Goal: Task Accomplishment & Management: Complete application form

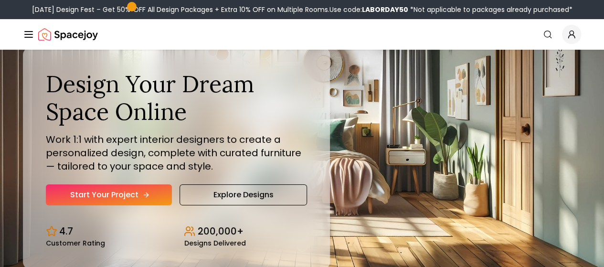
click at [111, 205] on link "Start Your Project" at bounding box center [109, 194] width 126 height 21
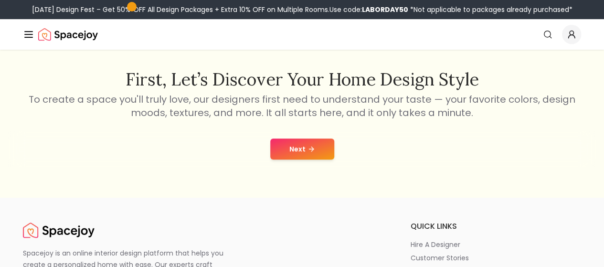
scroll to position [149, 0]
click at [310, 149] on icon at bounding box center [312, 149] width 8 height 8
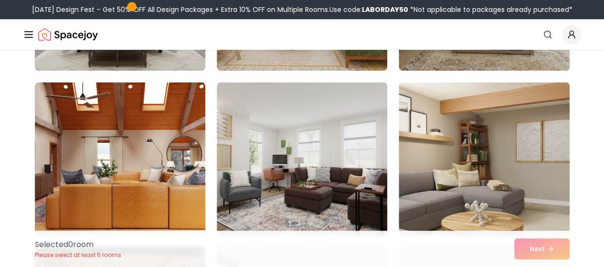
scroll to position [553, 0]
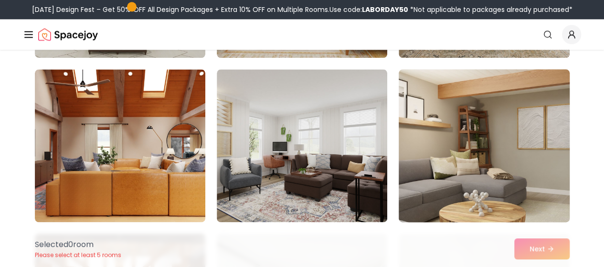
click at [471, 145] on img at bounding box center [483, 145] width 179 height 160
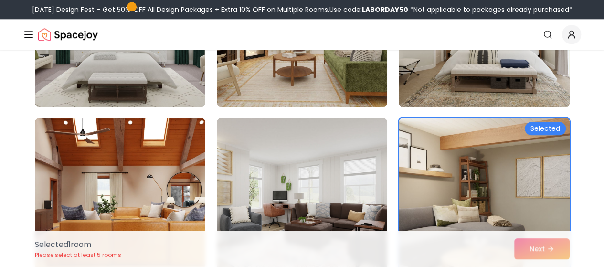
scroll to position [506, 0]
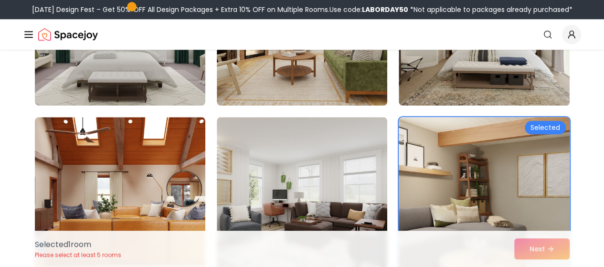
click at [524, 159] on img at bounding box center [483, 193] width 179 height 160
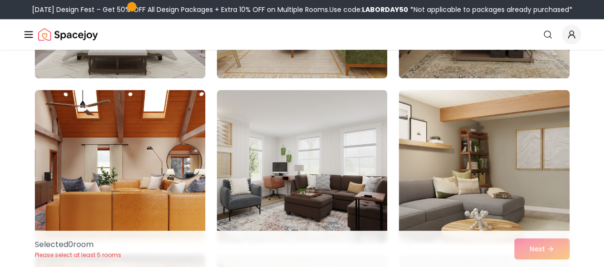
scroll to position [535, 0]
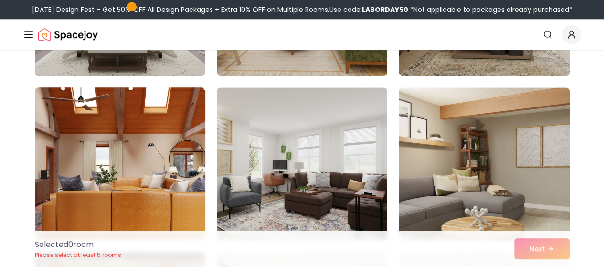
click at [154, 175] on img at bounding box center [120, 164] width 179 height 160
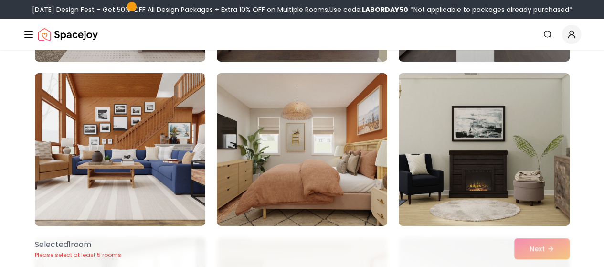
scroll to position [1701, 0]
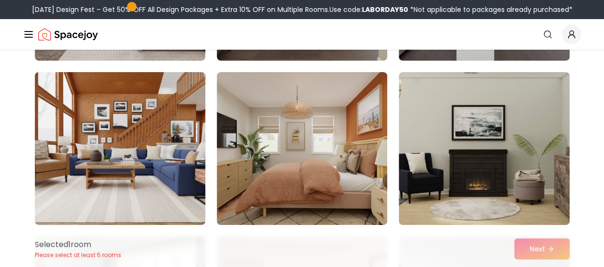
click at [132, 157] on img at bounding box center [120, 148] width 179 height 160
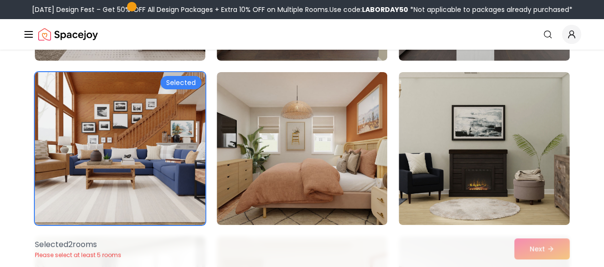
click at [132, 157] on img at bounding box center [120, 148] width 179 height 160
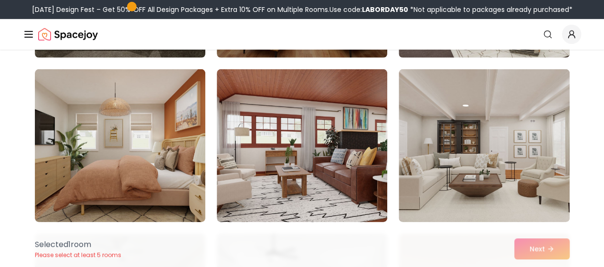
scroll to position [4990, 0]
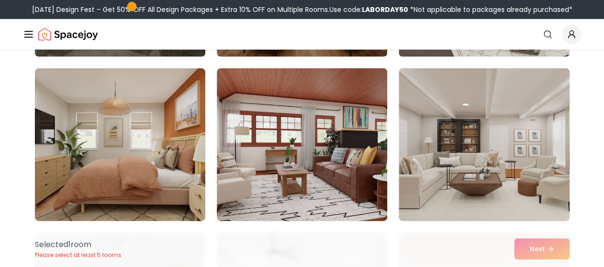
click at [273, 155] on img at bounding box center [302, 144] width 170 height 153
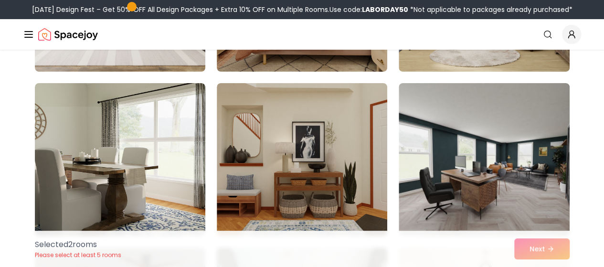
scroll to position [1852, 0]
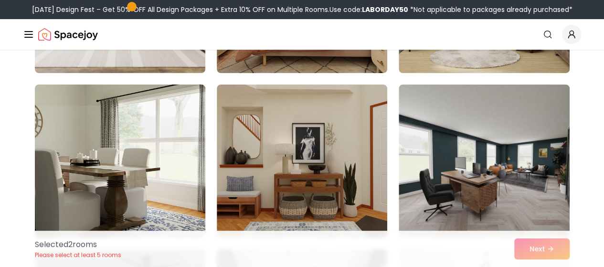
click at [157, 148] on img at bounding box center [120, 161] width 179 height 160
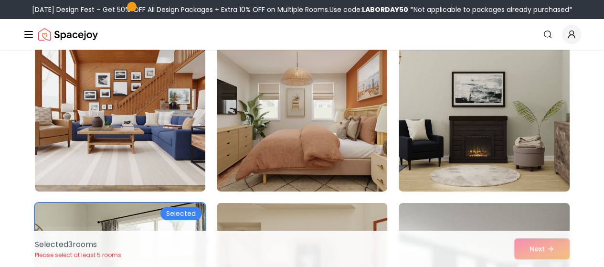
scroll to position [1725, 0]
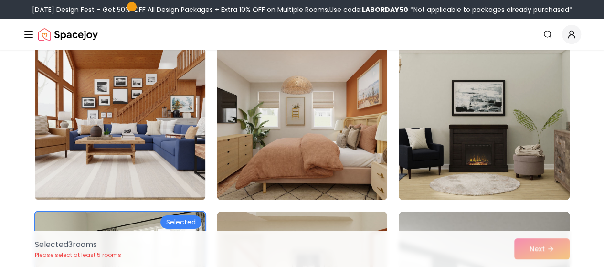
click at [163, 133] on img at bounding box center [120, 123] width 179 height 160
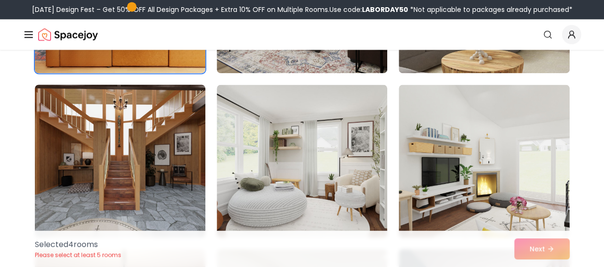
scroll to position [701, 0]
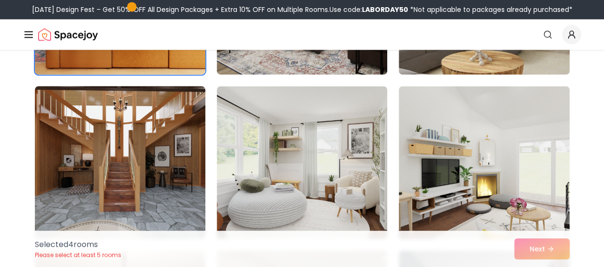
click at [166, 145] on img at bounding box center [120, 162] width 179 height 160
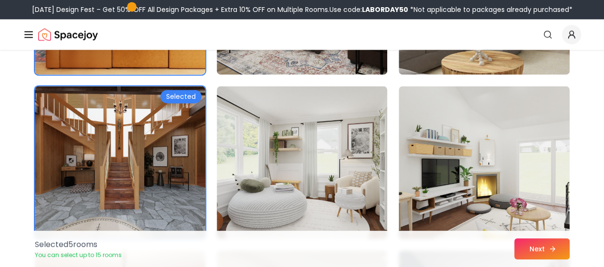
click at [537, 241] on button "Next" at bounding box center [541, 248] width 55 height 21
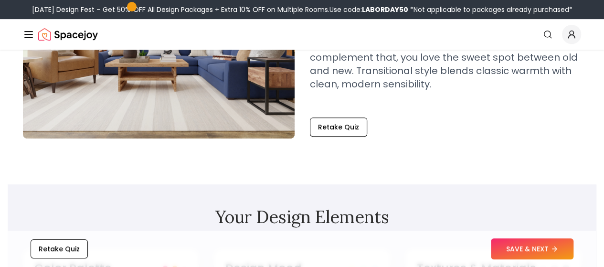
scroll to position [145, 0]
click at [330, 130] on button "Retake Quiz" at bounding box center [338, 126] width 57 height 19
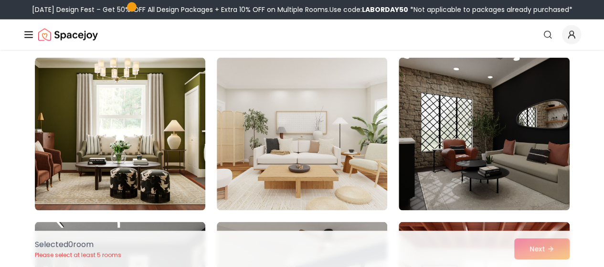
scroll to position [4509, 0]
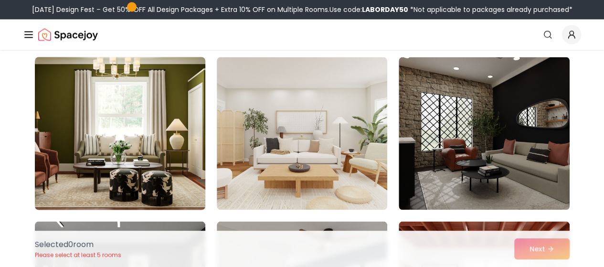
click at [153, 166] on img at bounding box center [120, 133] width 179 height 160
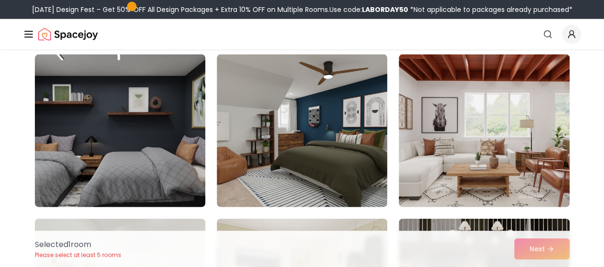
scroll to position [4676, 0]
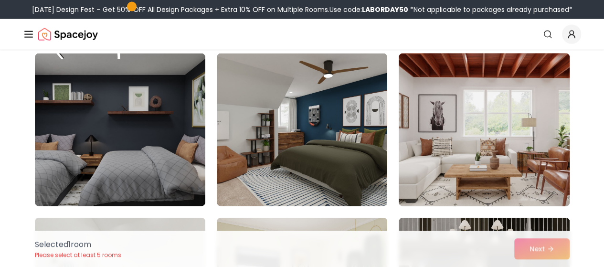
click at [463, 155] on img at bounding box center [483, 130] width 179 height 160
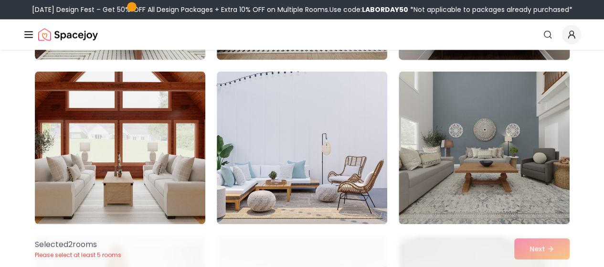
scroll to position [717, 0]
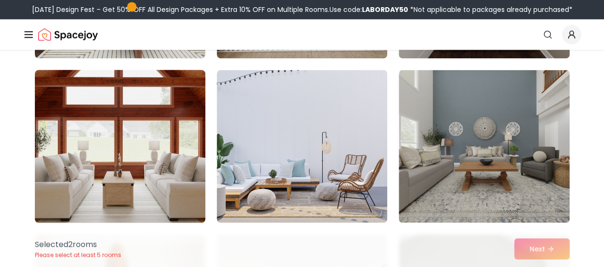
click at [183, 120] on img at bounding box center [120, 146] width 179 height 160
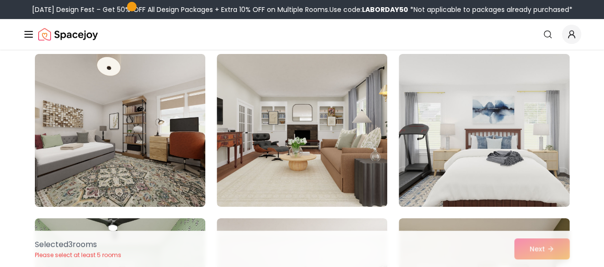
scroll to position [1559, 0]
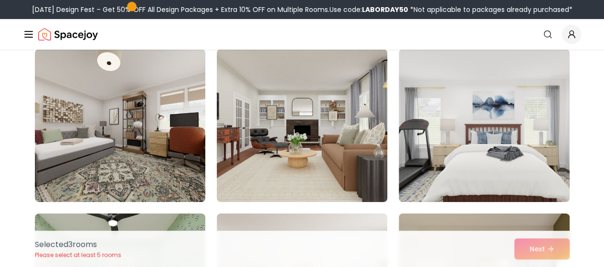
click at [335, 161] on img at bounding box center [302, 125] width 179 height 160
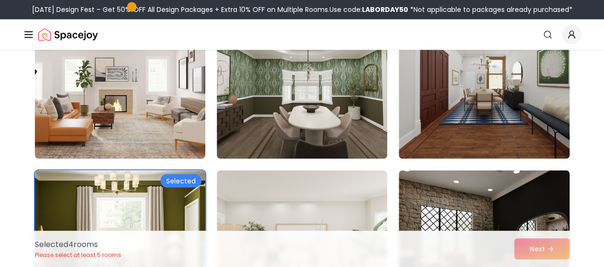
scroll to position [4396, 0]
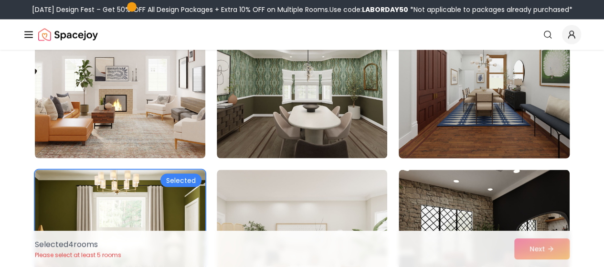
click at [468, 128] on img at bounding box center [483, 81] width 179 height 160
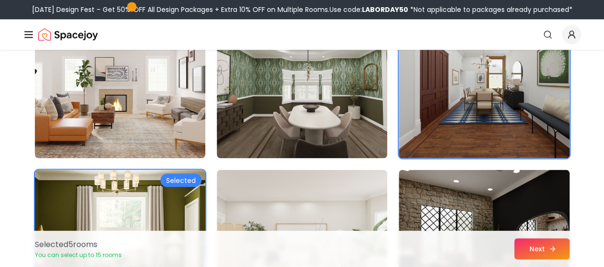
click at [526, 252] on button "Next" at bounding box center [541, 248] width 55 height 21
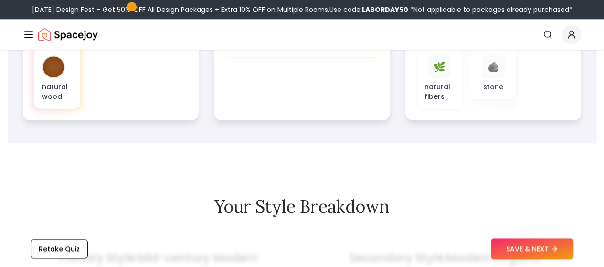
scroll to position [461, 0]
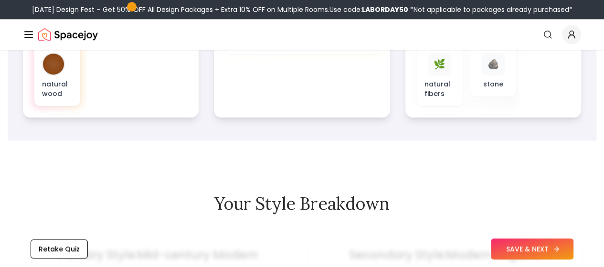
click at [511, 247] on button "SAVE & NEXT" at bounding box center [532, 248] width 83 height 21
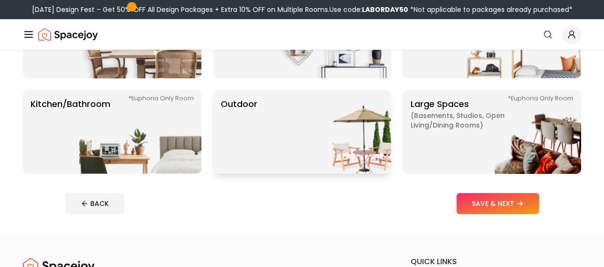
scroll to position [149, 0]
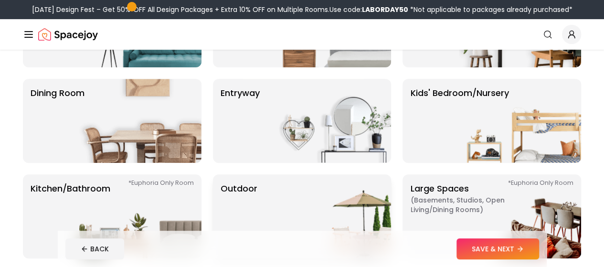
click at [298, 138] on img at bounding box center [330, 121] width 122 height 84
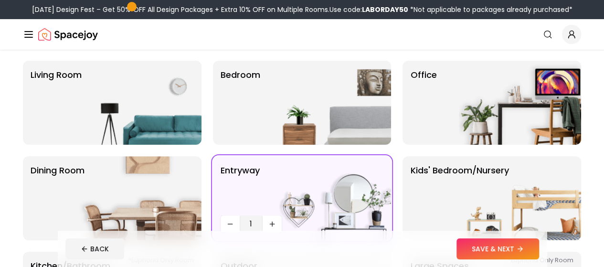
scroll to position [69, 0]
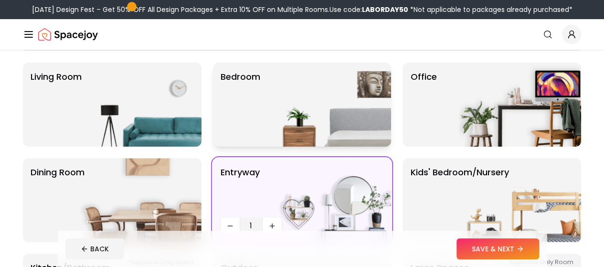
click at [303, 108] on img at bounding box center [330, 105] width 122 height 84
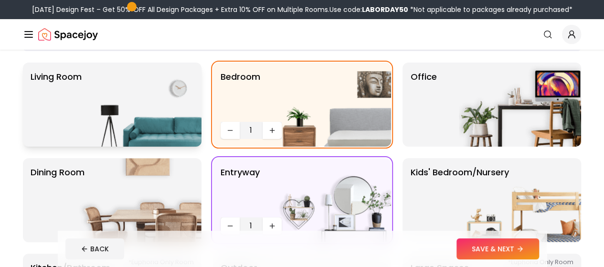
click at [181, 113] on img at bounding box center [140, 105] width 122 height 84
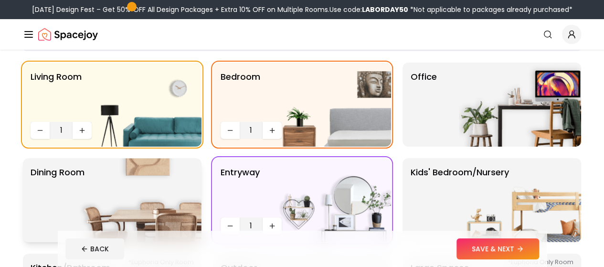
click at [175, 177] on img at bounding box center [140, 200] width 122 height 84
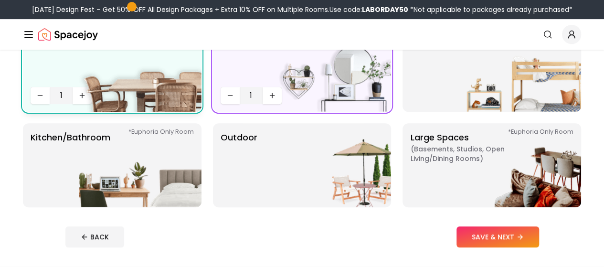
scroll to position [201, 0]
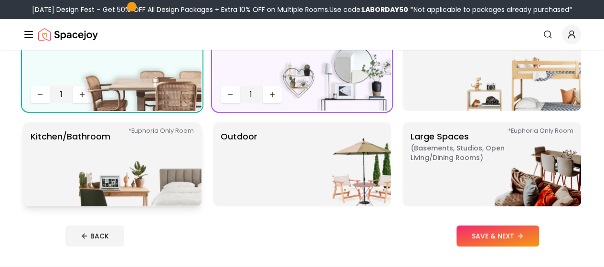
click at [126, 149] on img at bounding box center [140, 164] width 122 height 84
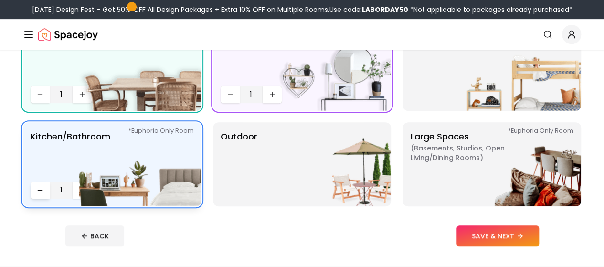
click at [38, 197] on button "Decrease quantity" at bounding box center [40, 189] width 19 height 17
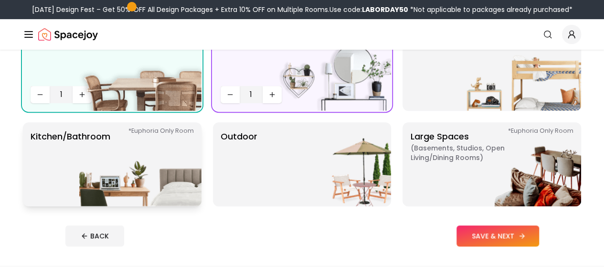
click at [506, 243] on button "SAVE & NEXT" at bounding box center [498, 235] width 83 height 21
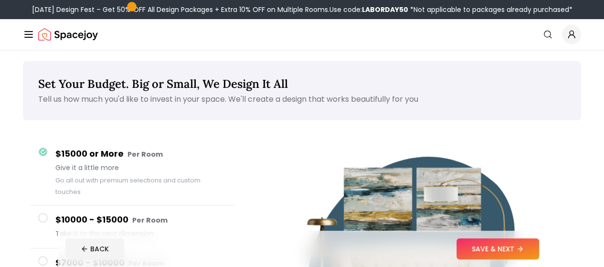
click at [125, 213] on h4 "$10000 - $15000 Per Room" at bounding box center [140, 220] width 171 height 14
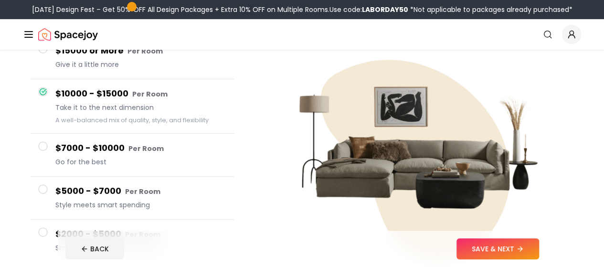
scroll to position [104, 0]
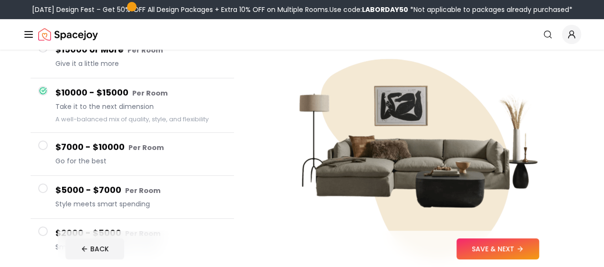
click at [121, 151] on h4 "$7000 - $10000 Per Room" at bounding box center [140, 147] width 171 height 14
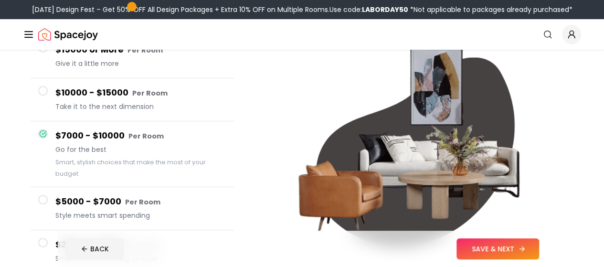
click at [519, 254] on button "SAVE & NEXT" at bounding box center [498, 248] width 83 height 21
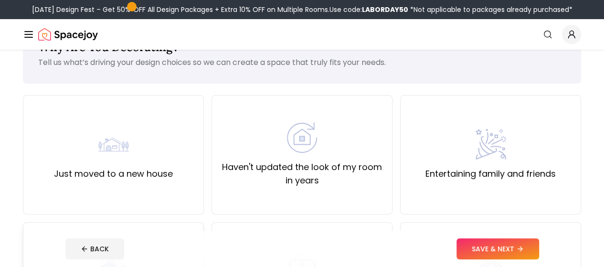
scroll to position [23, 0]
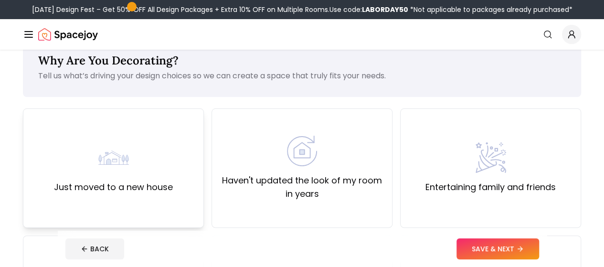
click at [149, 162] on div "Just moved to a new house" at bounding box center [113, 168] width 119 height 52
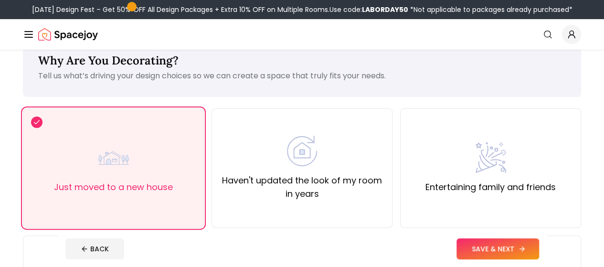
click at [500, 246] on button "SAVE & NEXT" at bounding box center [498, 248] width 83 height 21
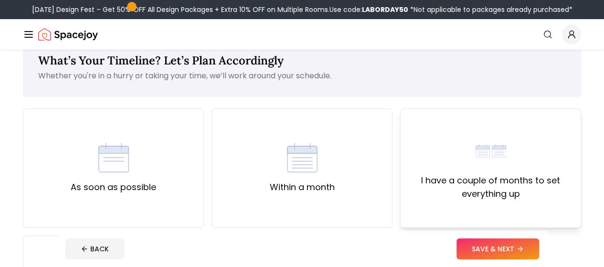
click at [453, 187] on label "I have a couple of months to set everything up" at bounding box center [490, 187] width 165 height 27
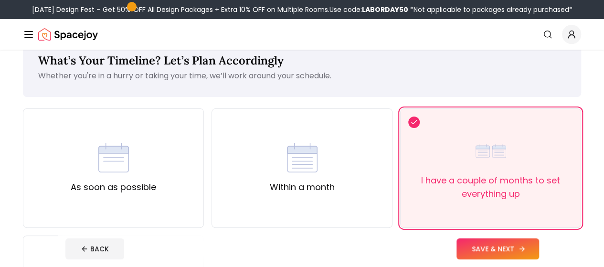
click at [508, 242] on button "SAVE & NEXT" at bounding box center [498, 248] width 83 height 21
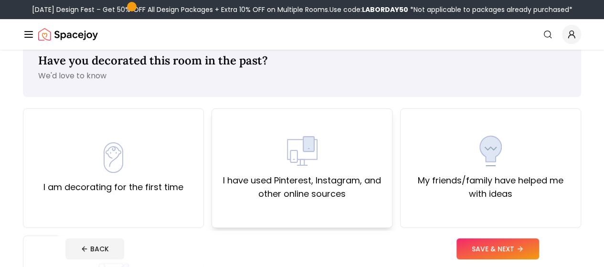
click at [291, 194] on label "I have used Pinterest, Instagram, and other online sources" at bounding box center [302, 187] width 165 height 27
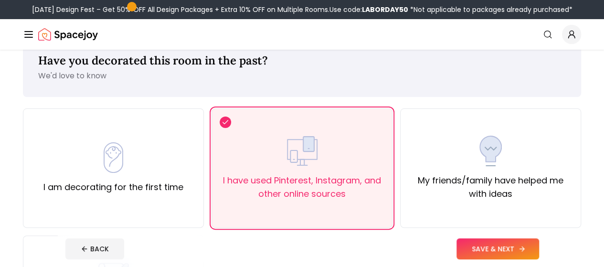
click at [510, 242] on button "SAVE & NEXT" at bounding box center [498, 248] width 83 height 21
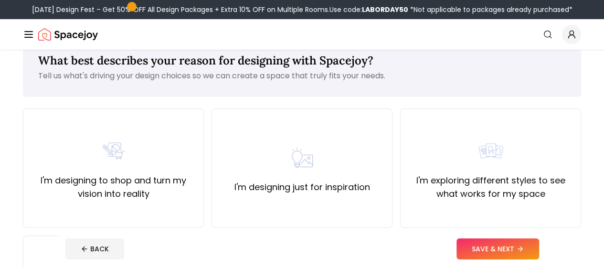
click at [0, 0] on link "Start Your Project" at bounding box center [0, 0] width 0 height 0
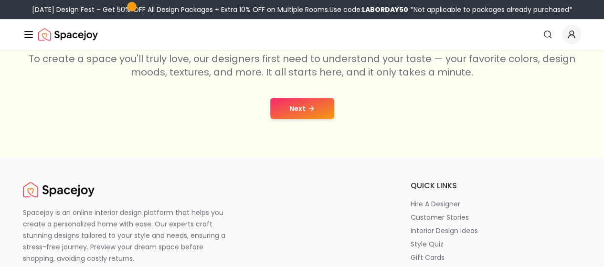
scroll to position [191, 0]
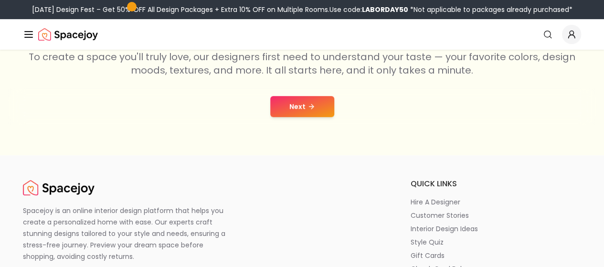
click at [0, 0] on link "Get Started" at bounding box center [0, 0] width 0 height 0
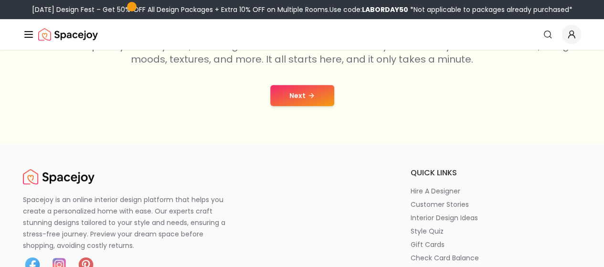
scroll to position [193, 0]
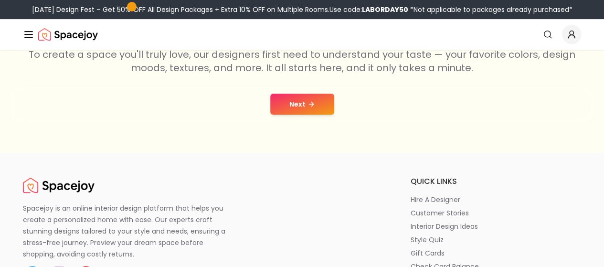
click at [302, 108] on button "Next" at bounding box center [302, 104] width 64 height 21
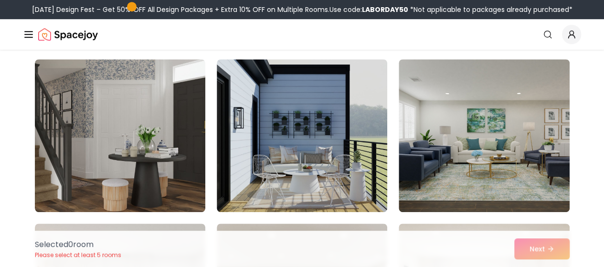
scroll to position [427, 0]
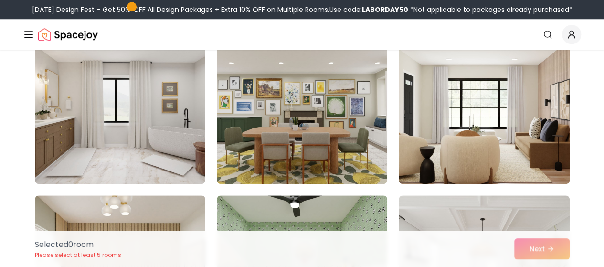
click at [302, 108] on img at bounding box center [302, 107] width 170 height 153
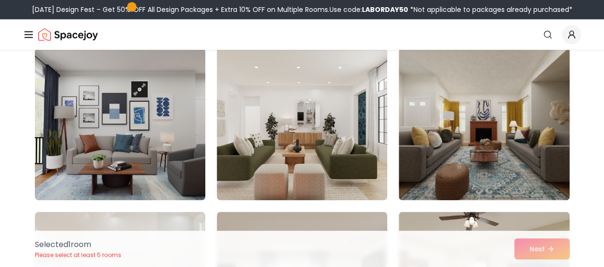
scroll to position [741, 0]
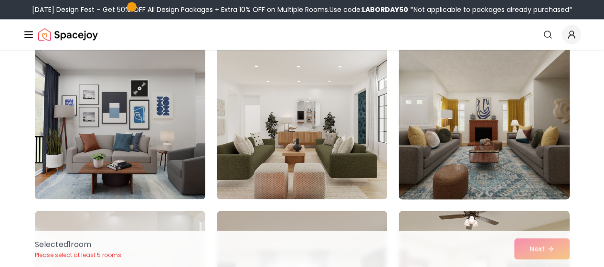
click at [435, 137] on img at bounding box center [483, 123] width 179 height 160
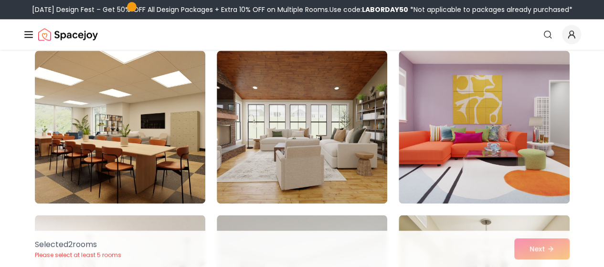
scroll to position [2380, 0]
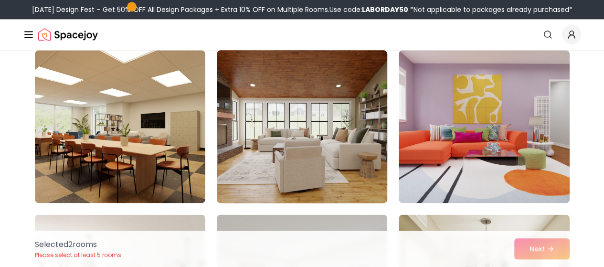
click at [286, 142] on img at bounding box center [302, 126] width 179 height 160
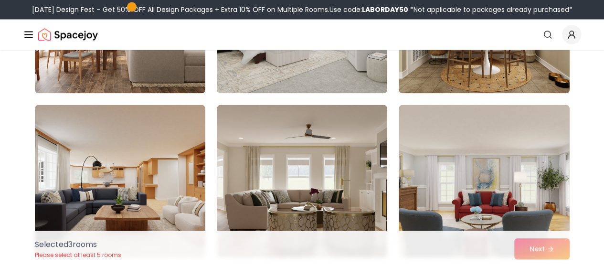
scroll to position [2678, 0]
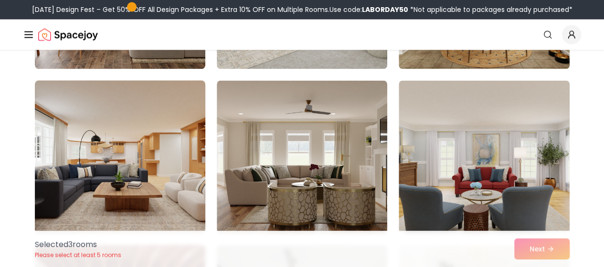
click at [171, 165] on img at bounding box center [120, 156] width 179 height 160
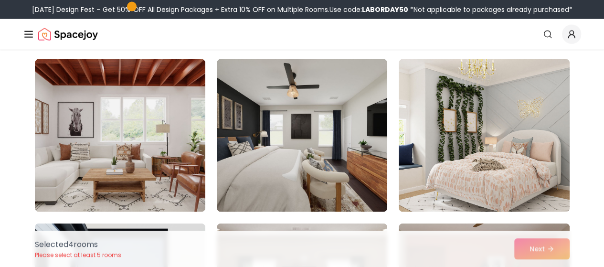
scroll to position [2864, 0]
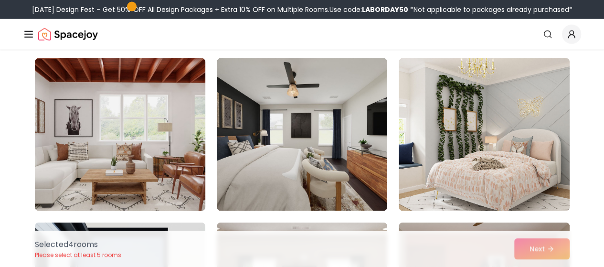
click at [200, 165] on img at bounding box center [120, 134] width 179 height 160
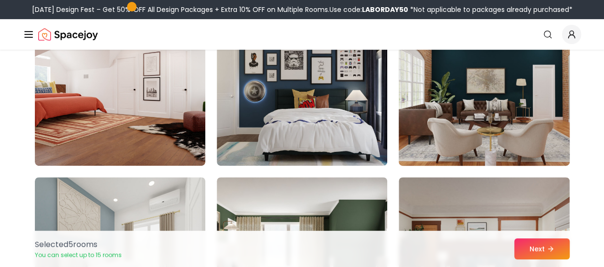
scroll to position [3730, 0]
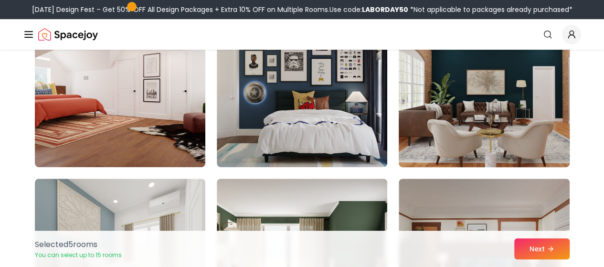
click at [422, 119] on img at bounding box center [483, 91] width 179 height 160
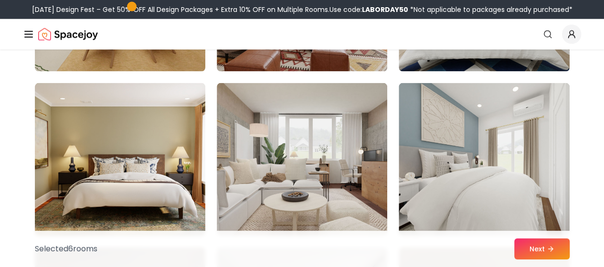
scroll to position [4524, 0]
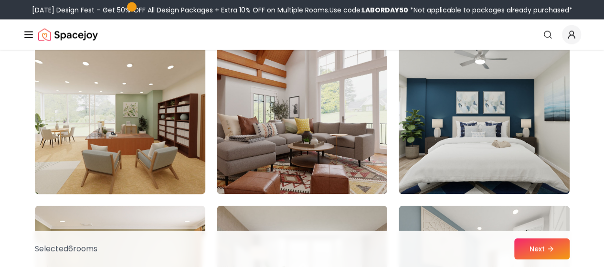
click at [113, 154] on img at bounding box center [120, 117] width 179 height 160
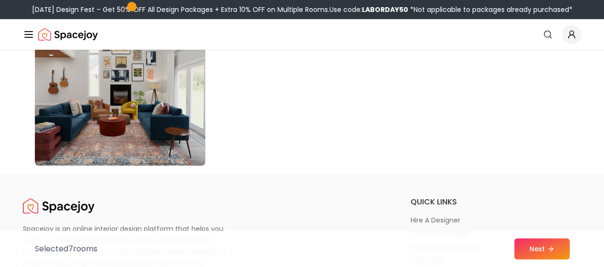
scroll to position [5490, 0]
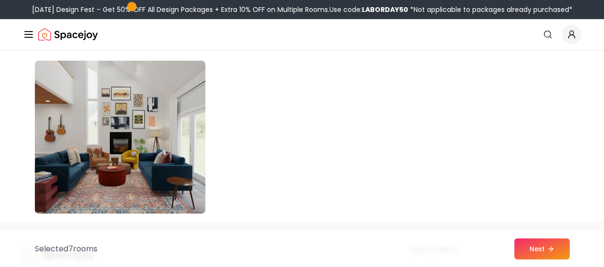
click at [198, 183] on img at bounding box center [120, 137] width 179 height 160
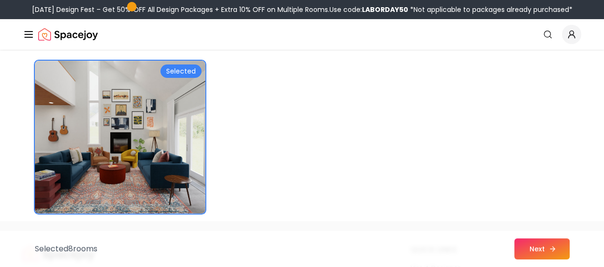
click at [528, 244] on button "Next" at bounding box center [541, 248] width 55 height 21
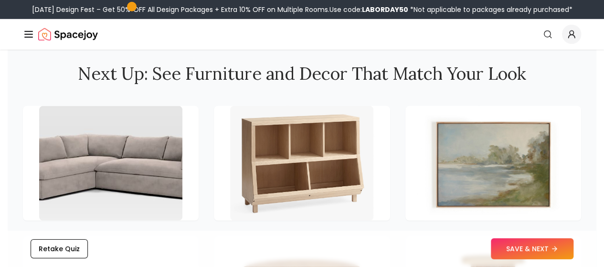
scroll to position [1312, 0]
click at [530, 250] on button "SAVE & NEXT" at bounding box center [532, 248] width 83 height 21
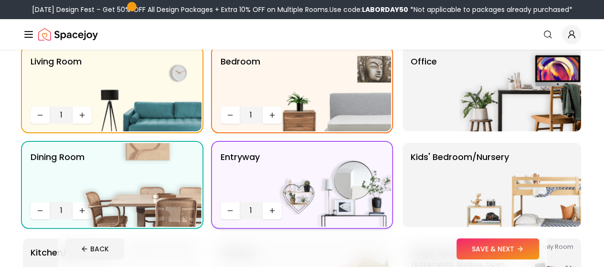
scroll to position [85, 0]
click at [223, 212] on button "Decrease quantity" at bounding box center [230, 210] width 19 height 17
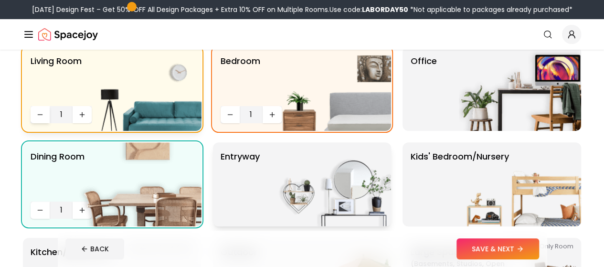
click at [44, 114] on button "Decrease quantity" at bounding box center [40, 114] width 19 height 17
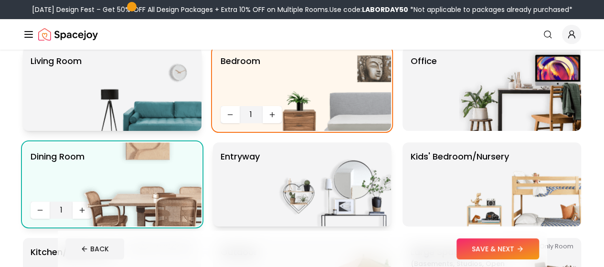
click at [41, 197] on p "Dining Room" at bounding box center [58, 174] width 54 height 48
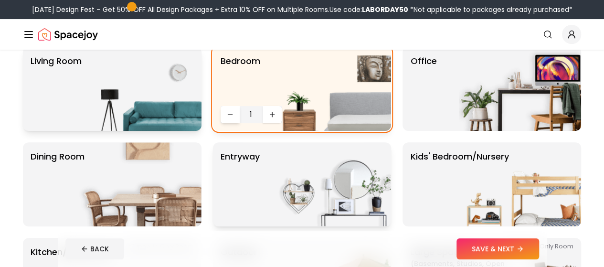
click at [224, 114] on button "Decrease quantity" at bounding box center [230, 114] width 19 height 17
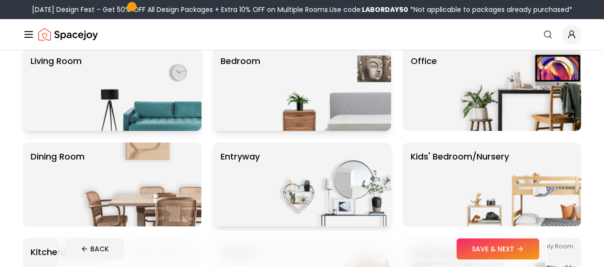
click at [143, 102] on img at bounding box center [140, 89] width 122 height 84
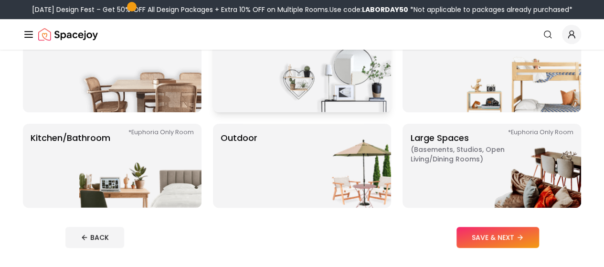
scroll to position [199, 0]
click at [505, 237] on button "SAVE & NEXT" at bounding box center [498, 237] width 83 height 21
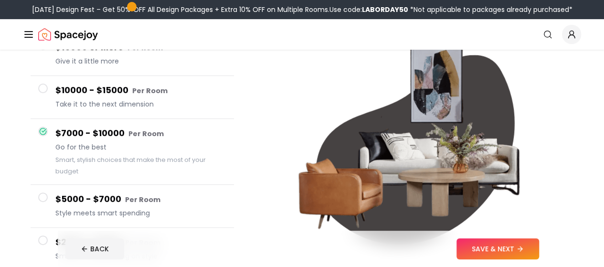
scroll to position [111, 0]
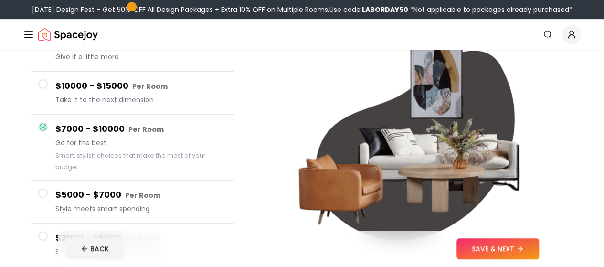
click at [107, 196] on h4 "$5000 - $7000 Per Room" at bounding box center [140, 195] width 171 height 14
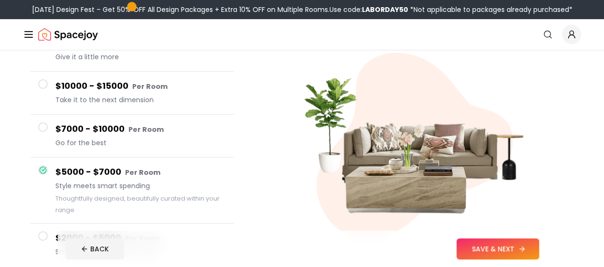
click at [511, 244] on button "SAVE & NEXT" at bounding box center [498, 248] width 83 height 21
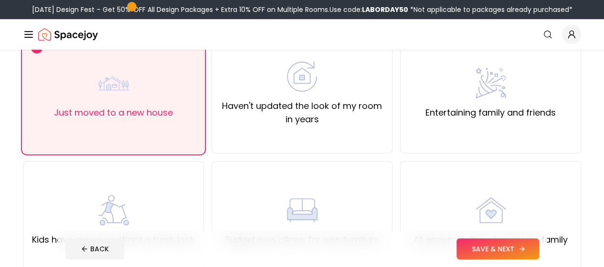
scroll to position [98, 0]
click at [525, 255] on button "SAVE & NEXT" at bounding box center [498, 248] width 83 height 21
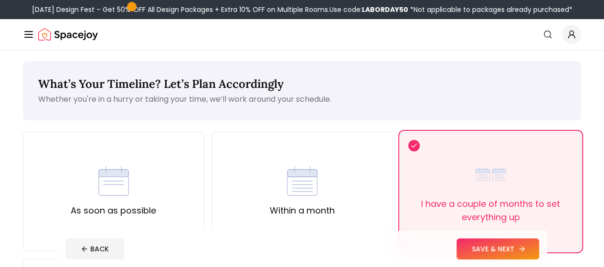
click at [525, 255] on button "SAVE & NEXT" at bounding box center [498, 248] width 83 height 21
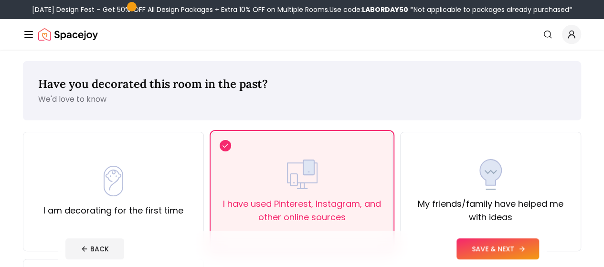
click at [525, 255] on button "SAVE & NEXT" at bounding box center [498, 248] width 83 height 21
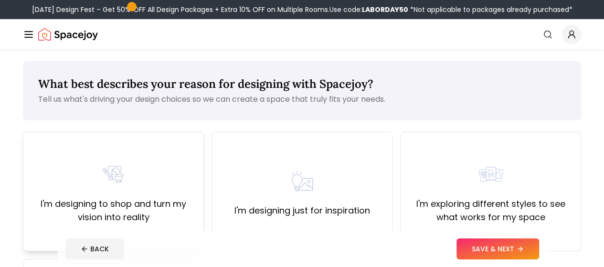
click at [138, 186] on div "I'm designing to shop and turn my vision into reality" at bounding box center [113, 191] width 165 height 65
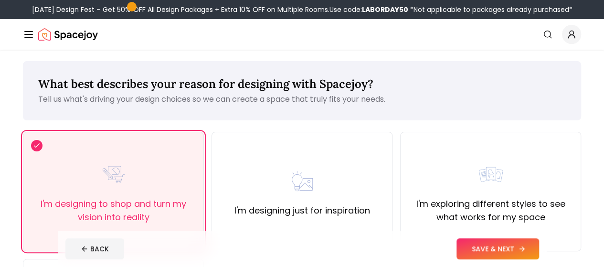
click at [525, 250] on button "SAVE & NEXT" at bounding box center [498, 248] width 83 height 21
